Goal: Check status: Check status

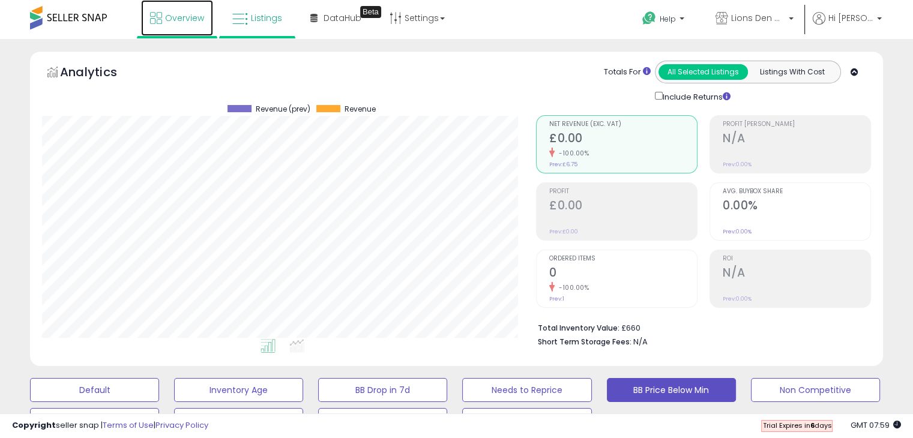
click at [193, 17] on span "Overview" at bounding box center [184, 18] width 39 height 12
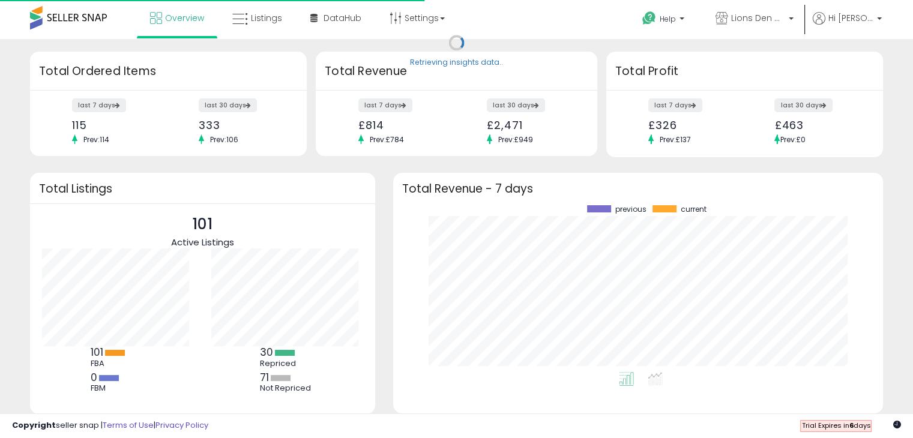
scroll to position [166, 466]
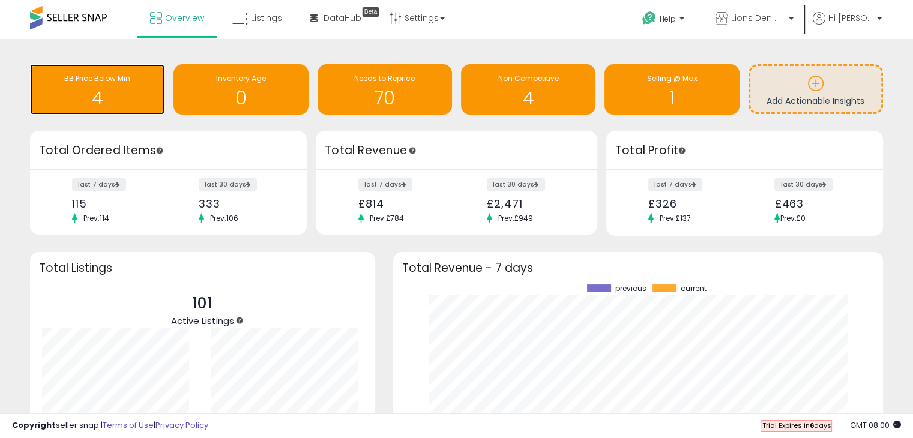
click at [101, 88] on h1 "4" at bounding box center [97, 98] width 122 height 20
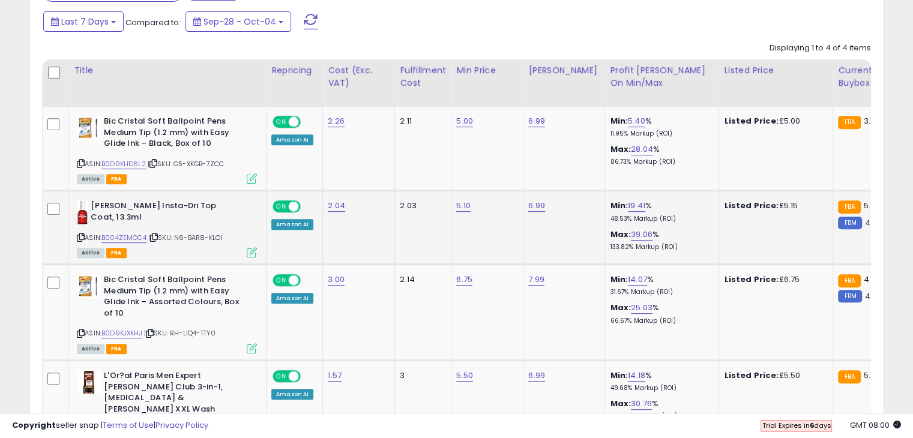
scroll to position [524, 0]
click at [136, 235] on link "B004ZEMOC4" at bounding box center [123, 237] width 45 height 10
